Goal: Task Accomplishment & Management: Use online tool/utility

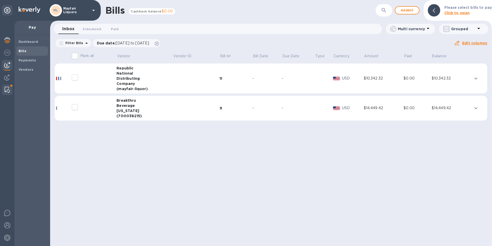
click at [6, 89] on img at bounding box center [7, 90] width 5 height 6
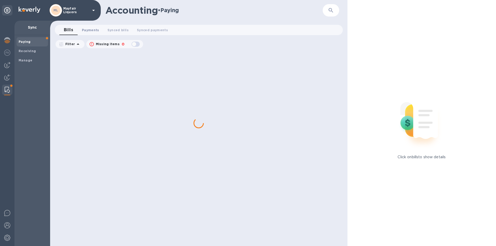
click at [90, 29] on span "Payments 0" at bounding box center [90, 29] width 17 height 5
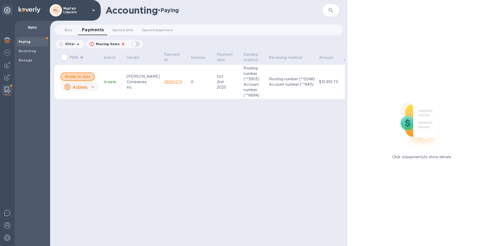
click at [83, 79] on span "Ready to sync" at bounding box center [77, 77] width 25 height 6
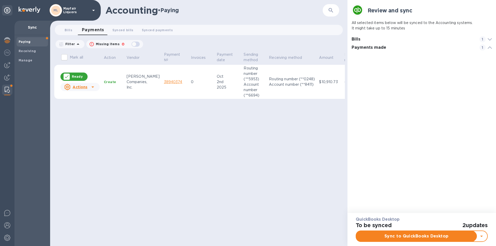
scroll to position [24, 141]
checkbox input "true"
click at [380, 237] on span "Sync to QuickBooks Desktop" at bounding box center [416, 236] width 112 height 6
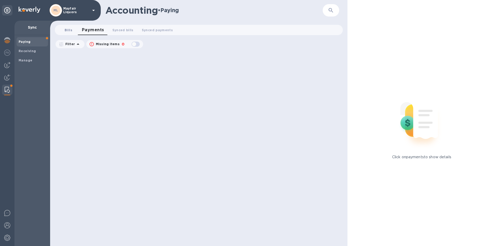
click at [69, 29] on span "Bills 0" at bounding box center [69, 29] width 8 height 5
click at [7, 65] on img at bounding box center [7, 65] width 6 height 6
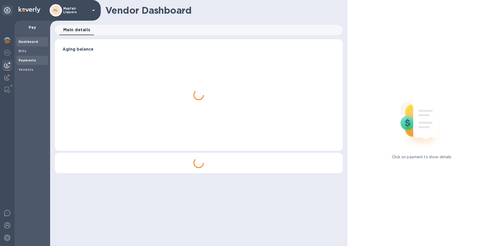
click at [24, 61] on b "Payments" at bounding box center [27, 60] width 17 height 4
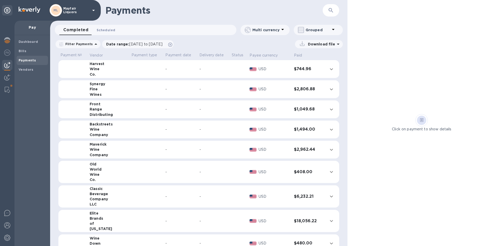
click at [109, 27] on span "Scheduled 0" at bounding box center [106, 29] width 19 height 5
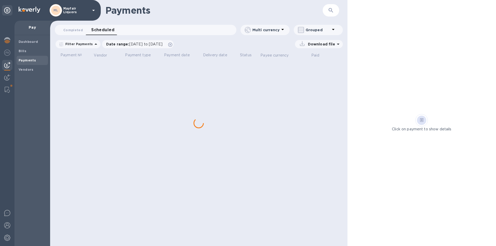
click at [335, 9] on button "button" at bounding box center [331, 10] width 12 height 12
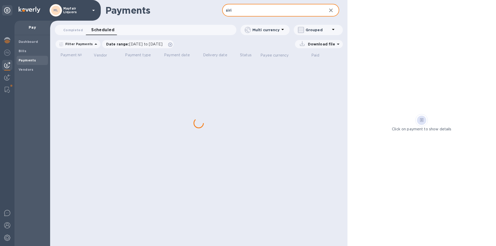
type input "siri"
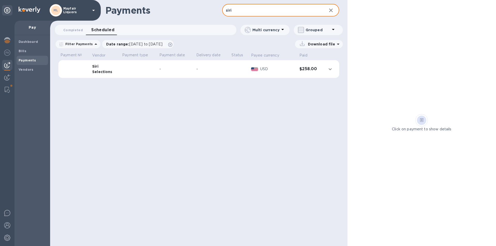
click at [302, 74] on td "$258.00" at bounding box center [310, 69] width 27 height 18
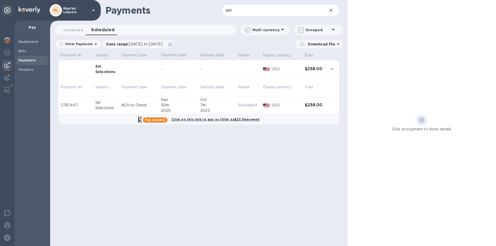
click at [142, 107] on p "ACH to Check" at bounding box center [138, 105] width 35 height 5
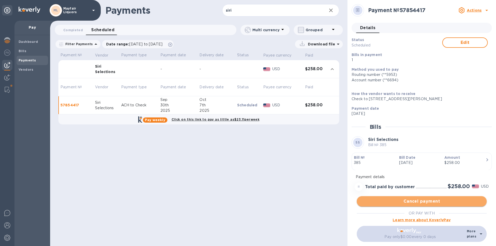
click at [418, 202] on span "Cancel payment" at bounding box center [422, 201] width 122 height 6
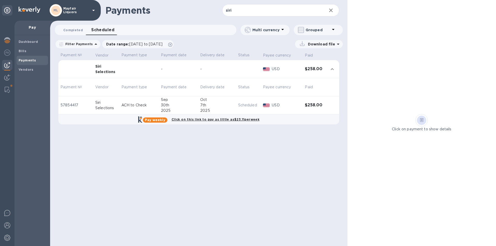
click at [75, 29] on span "Completed 0" at bounding box center [73, 29] width 20 height 5
click at [22, 49] on b "Bills" at bounding box center [23, 51] width 8 height 4
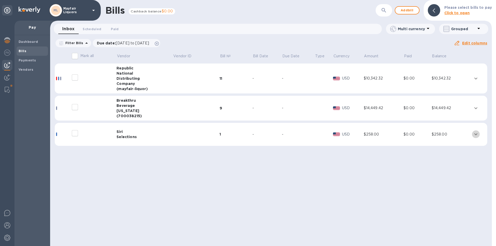
click at [477, 133] on icon "expand row" at bounding box center [476, 134] width 6 height 6
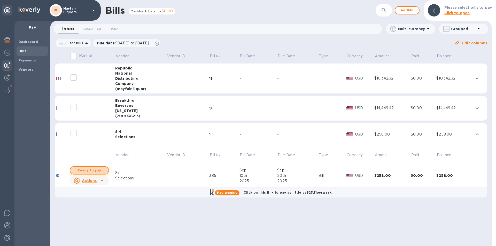
click at [98, 171] on span "Ready to pay" at bounding box center [89, 170] width 30 height 6
checkbox input "true"
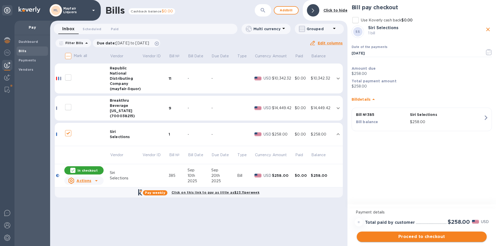
click at [424, 236] on span "Proceed to checkout" at bounding box center [422, 237] width 122 height 6
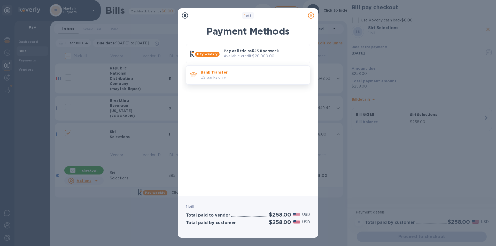
click at [220, 74] on p "Bank Transfer" at bounding box center [253, 72] width 105 height 5
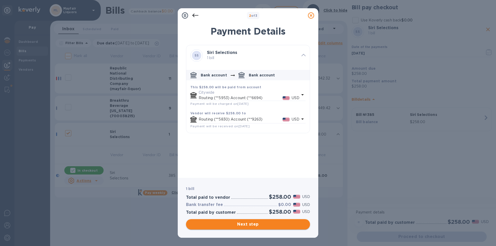
click at [249, 225] on span "Next step" at bounding box center [248, 224] width 116 height 6
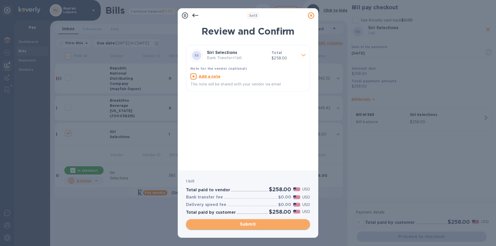
click at [247, 226] on span "Submit" at bounding box center [248, 224] width 116 height 6
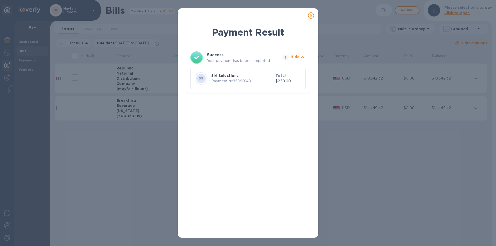
click at [311, 15] on icon at bounding box center [311, 15] width 6 height 6
